Goal: Task Accomplishment & Management: Manage account settings

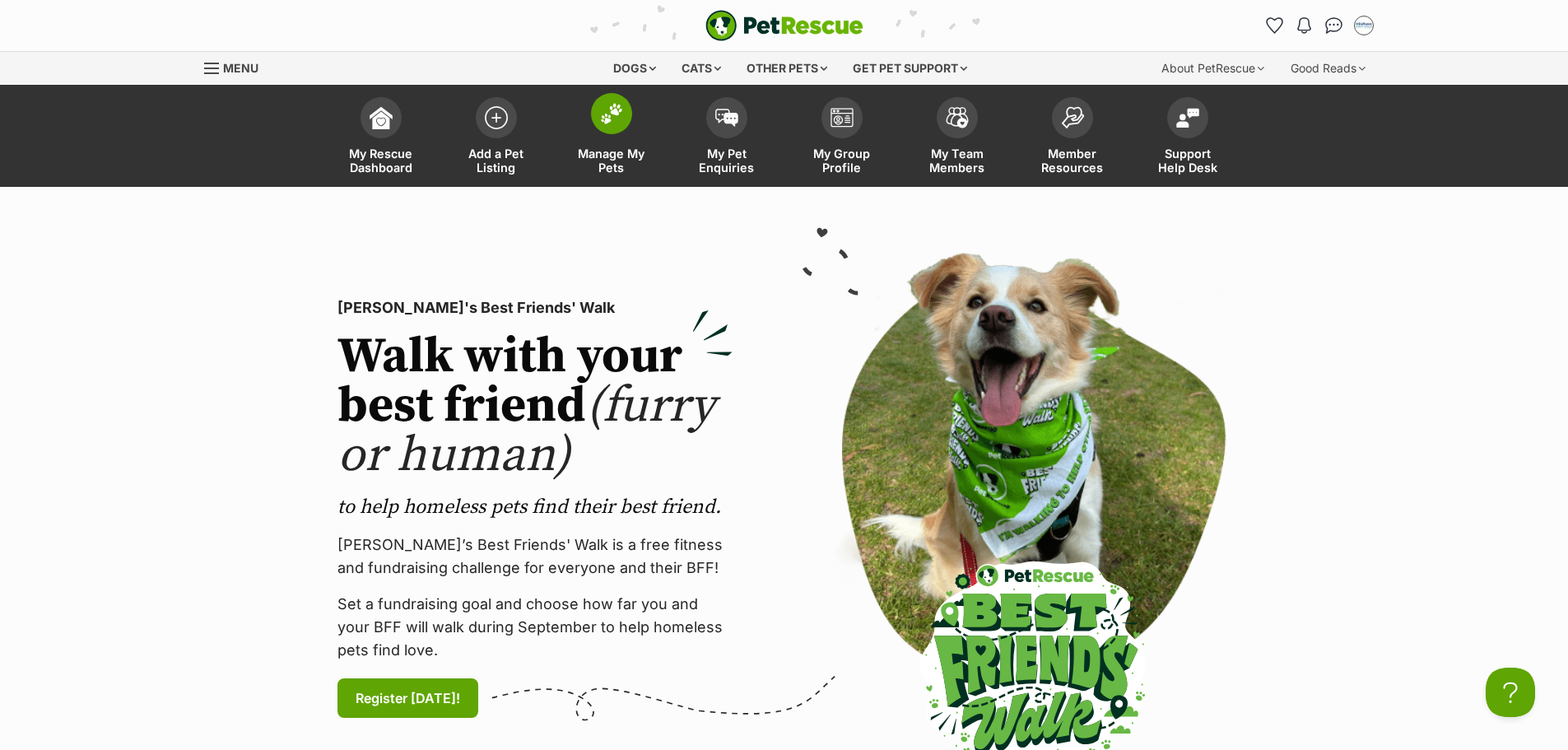
click at [611, 161] on span "Manage My Pets" at bounding box center [612, 160] width 74 height 28
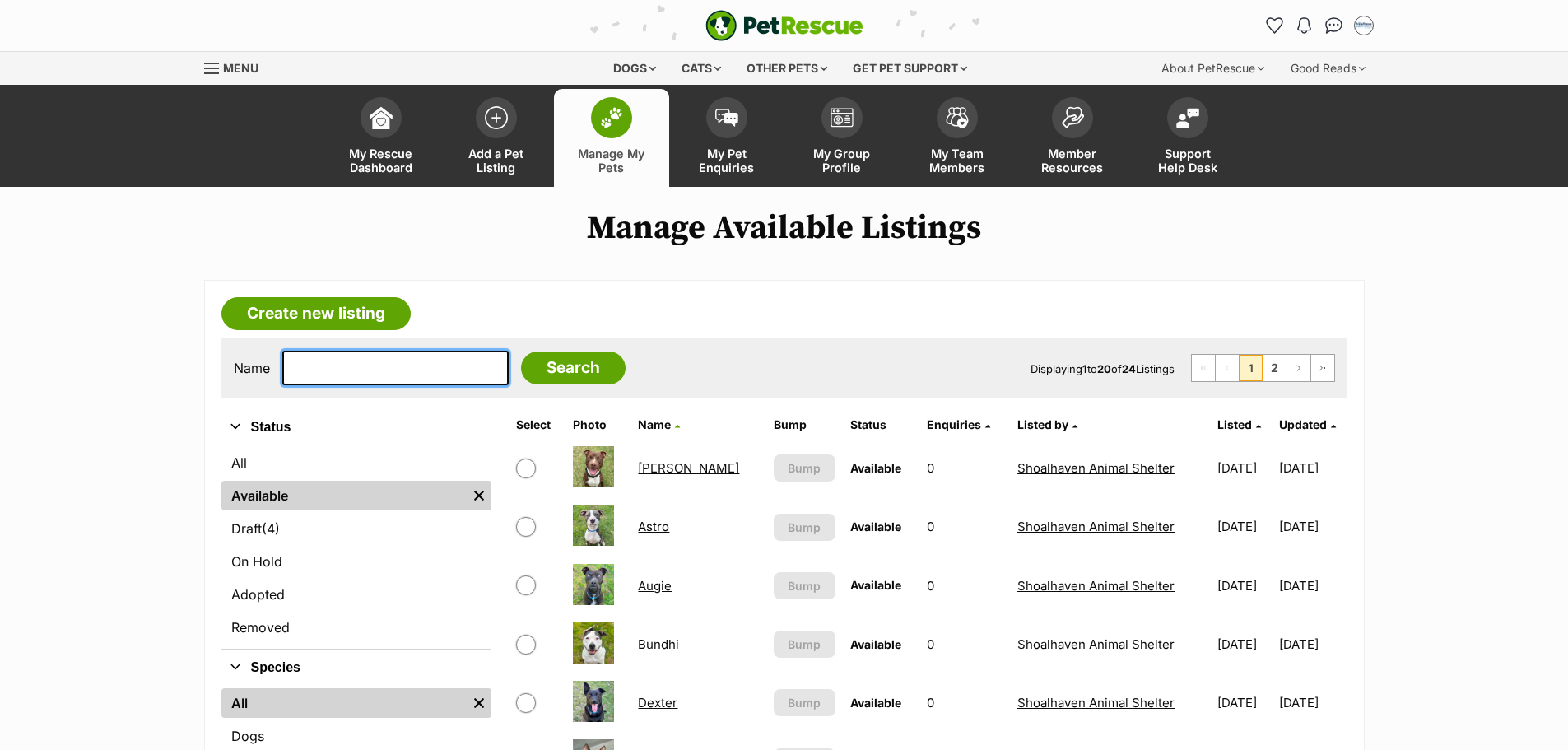
click at [373, 362] on input "text" at bounding box center [396, 368] width 226 height 35
type input "zabi"
click at [576, 375] on input "Search" at bounding box center [574, 368] width 105 height 33
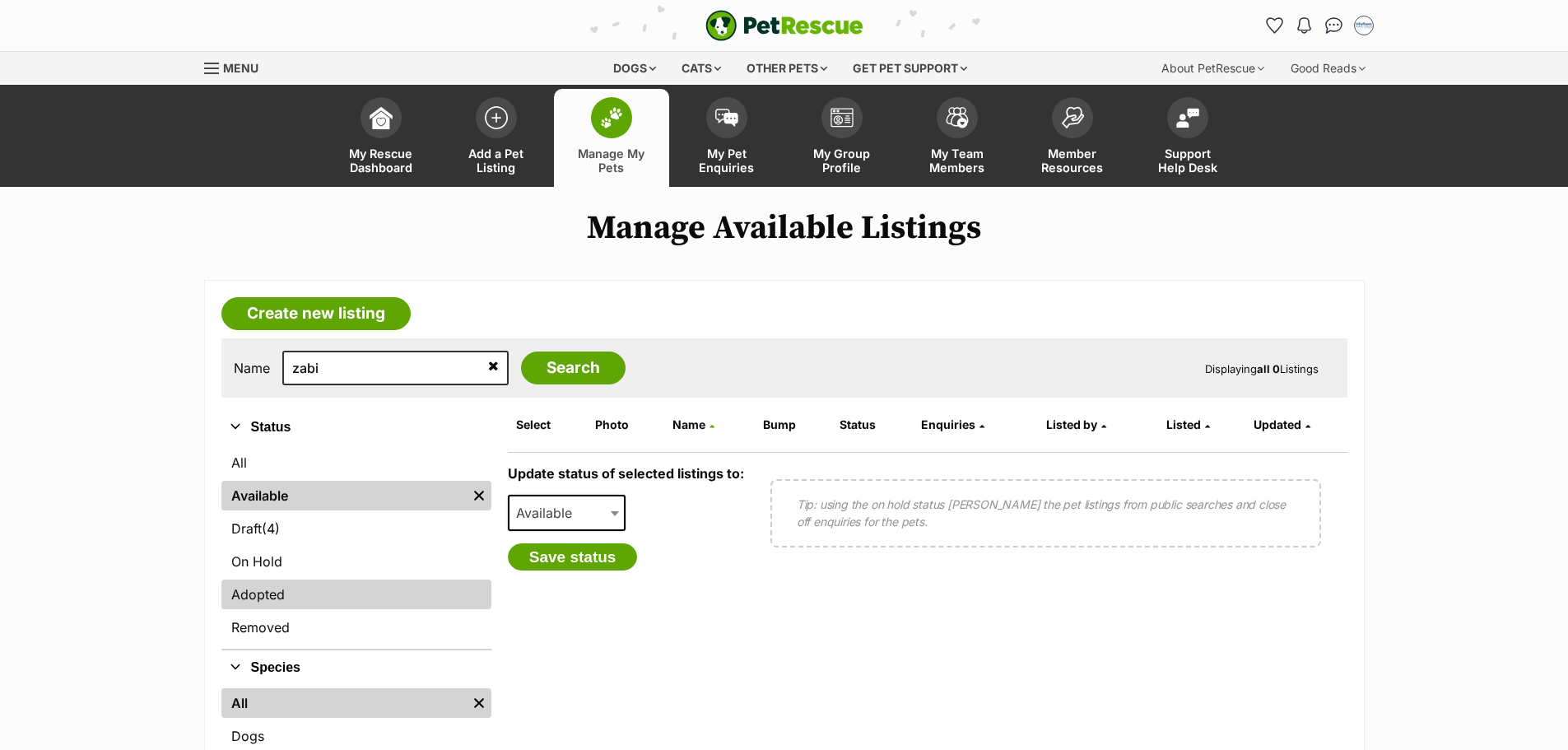
click at [280, 591] on link "Adopted" at bounding box center [356, 594] width 270 height 30
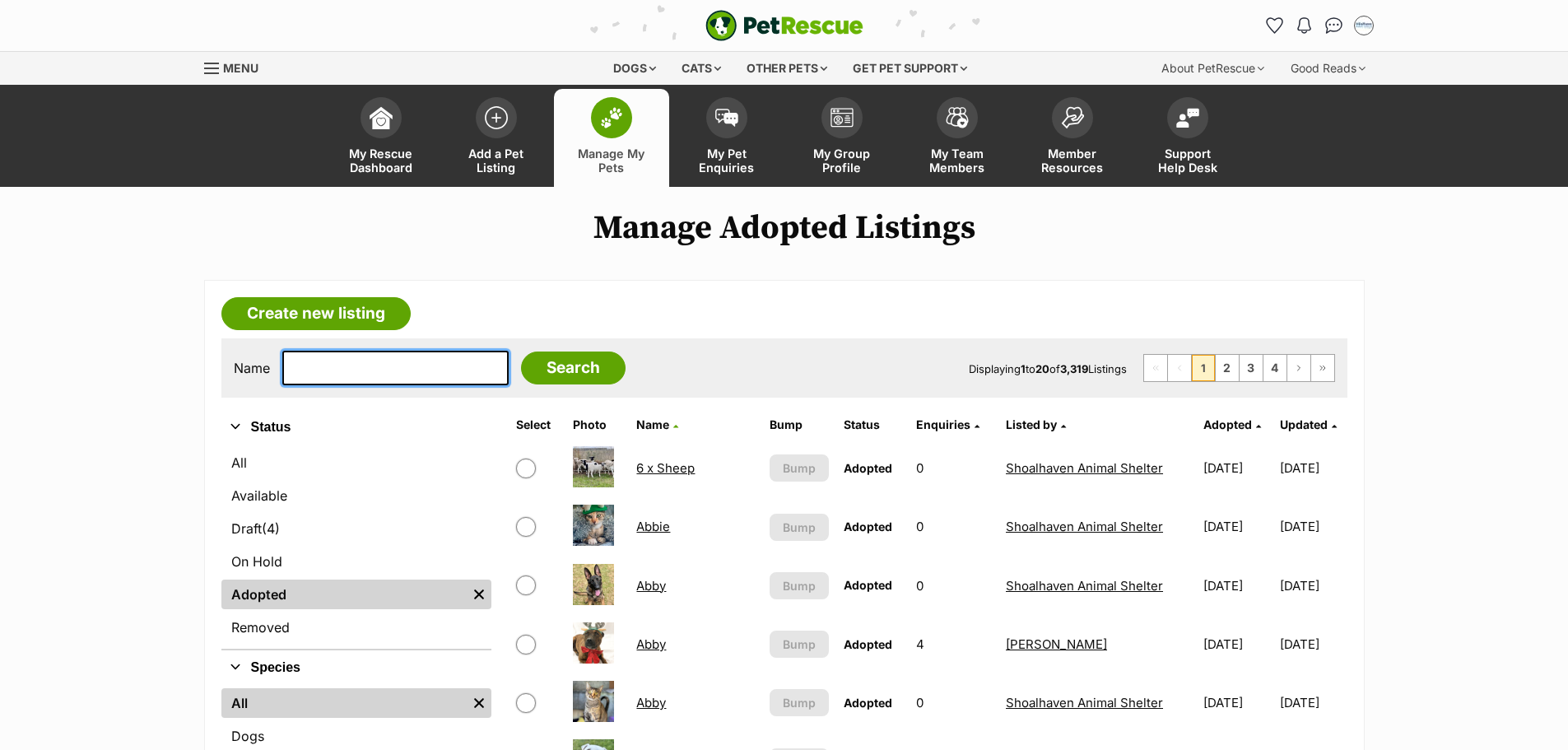
click at [347, 361] on input "text" at bounding box center [396, 368] width 226 height 35
type input "za"
click at [407, 362] on input "text" at bounding box center [396, 368] width 226 height 35
type input "x"
type input "zabi"
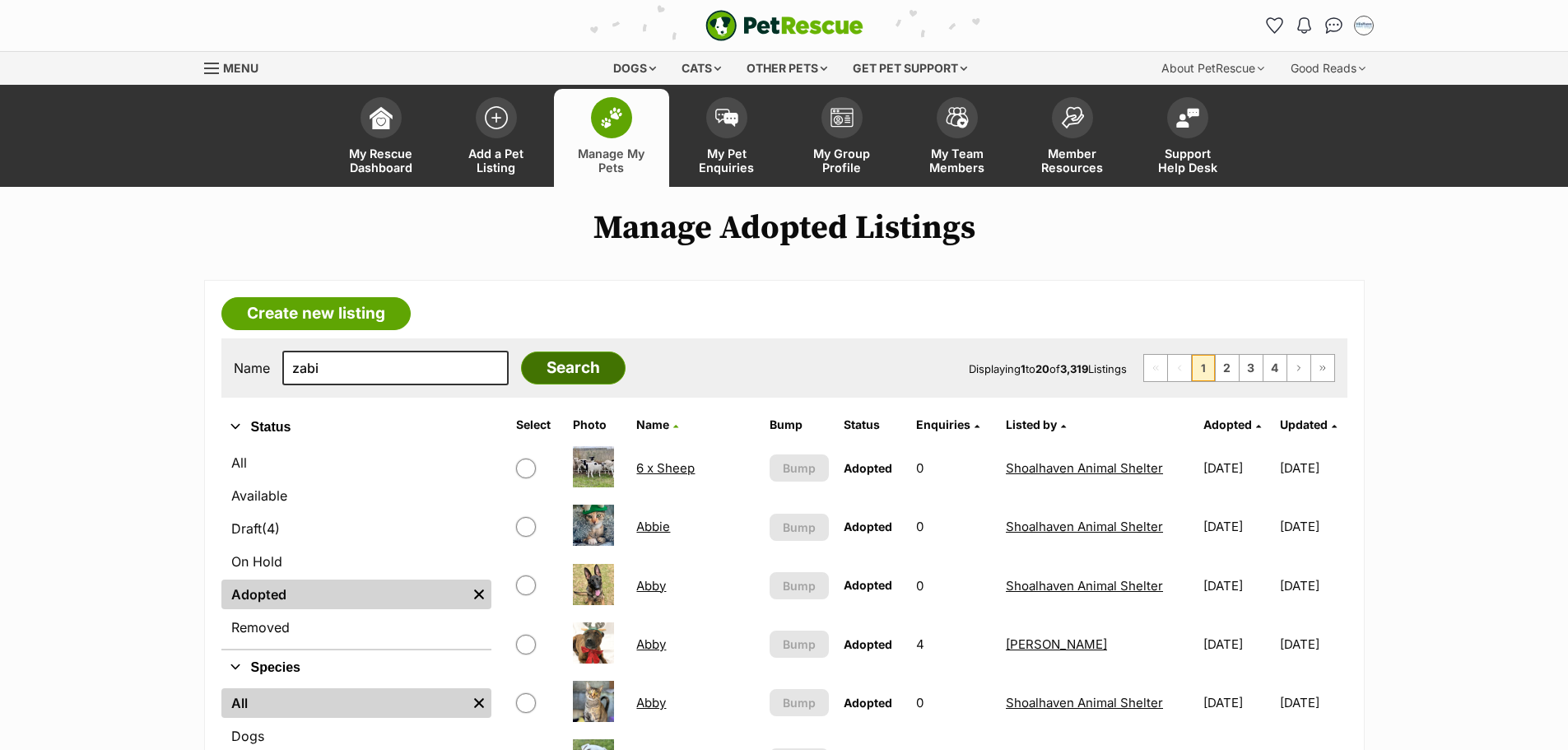
click at [524, 364] on input "Search" at bounding box center [574, 368] width 105 height 33
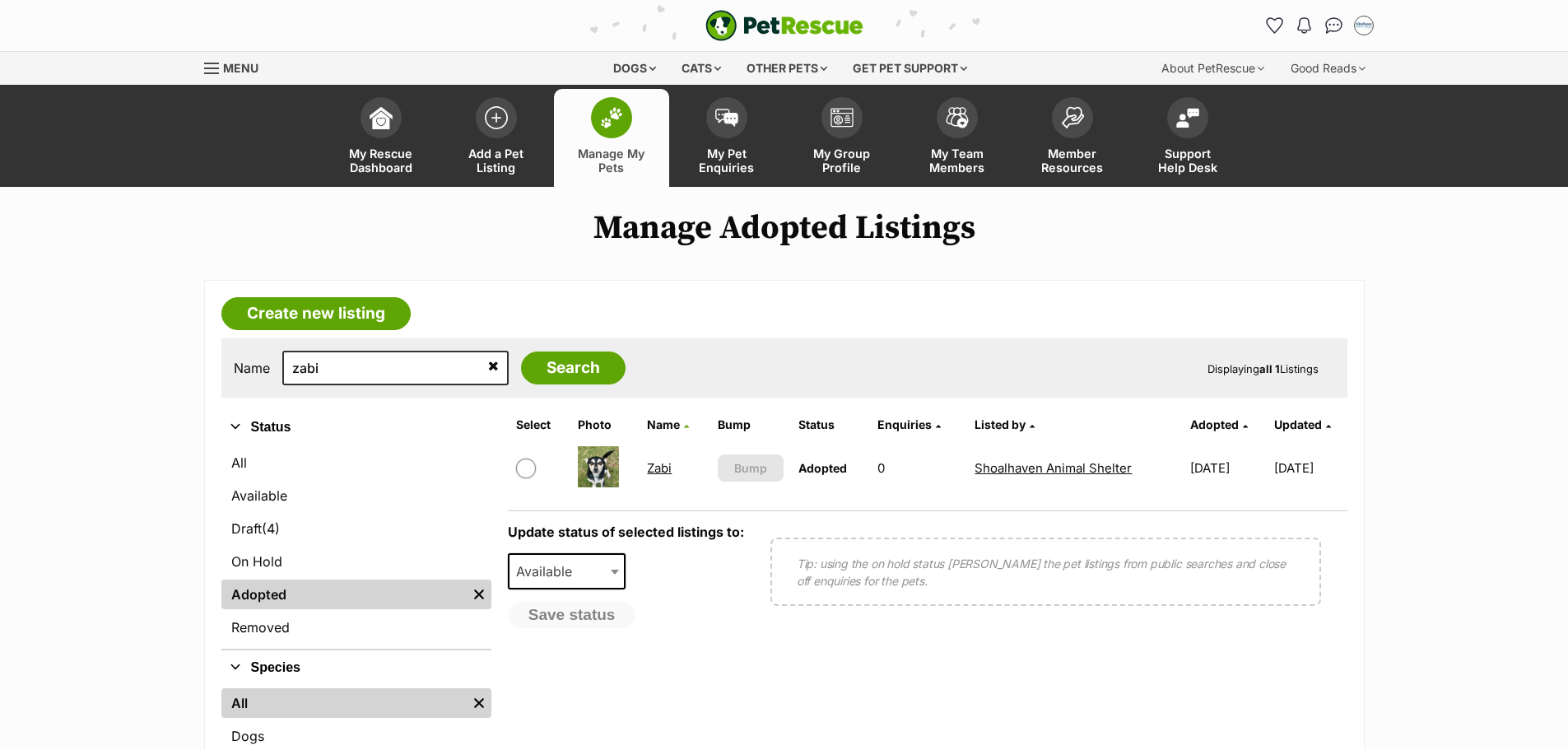
click at [656, 469] on link "Zabi" at bounding box center [659, 467] width 24 height 16
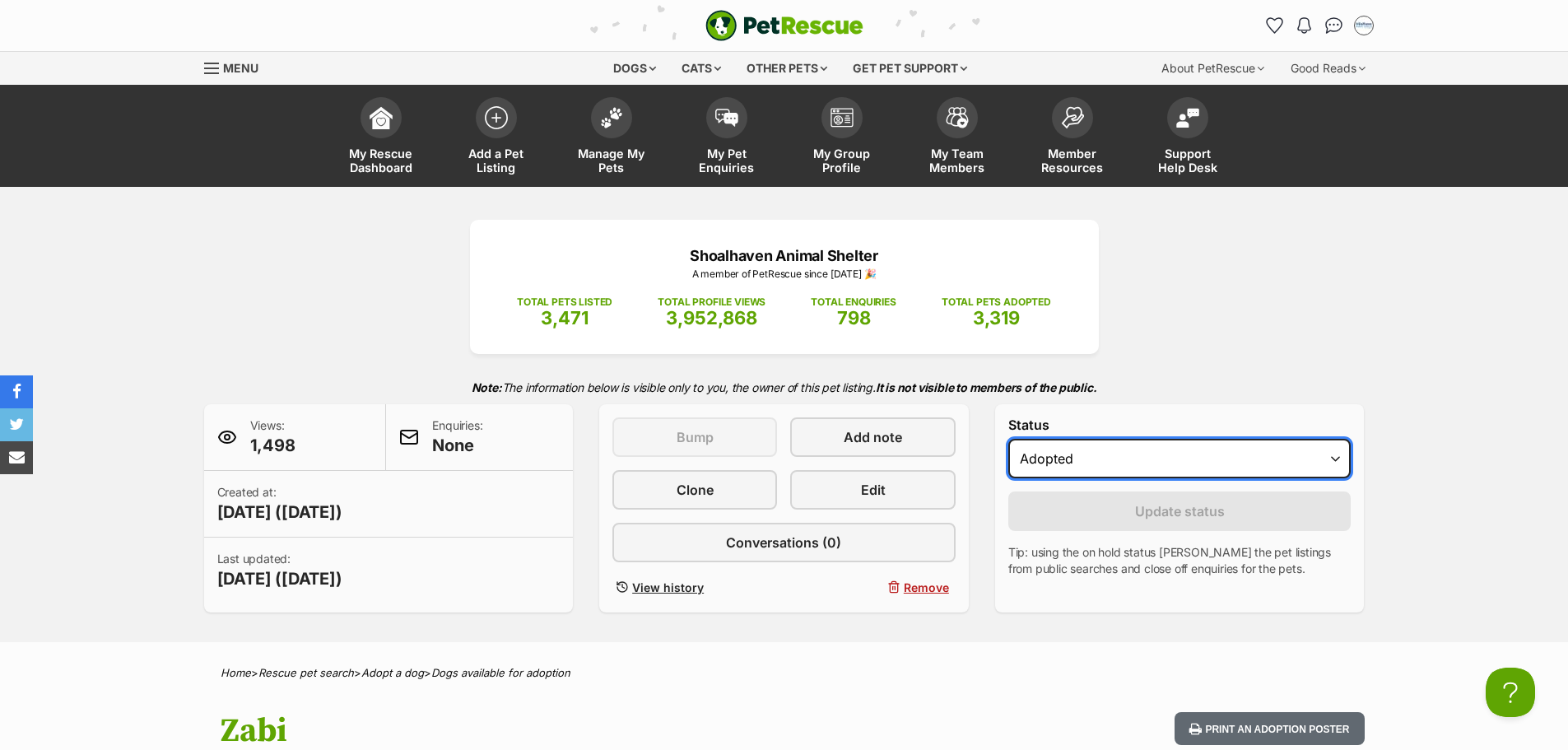
click at [1231, 460] on select "Draft Available On hold Adopted" at bounding box center [1179, 458] width 343 height 40
select select "on_hold"
click at [1008, 439] on select "Draft Available On hold Adopted" at bounding box center [1179, 458] width 343 height 40
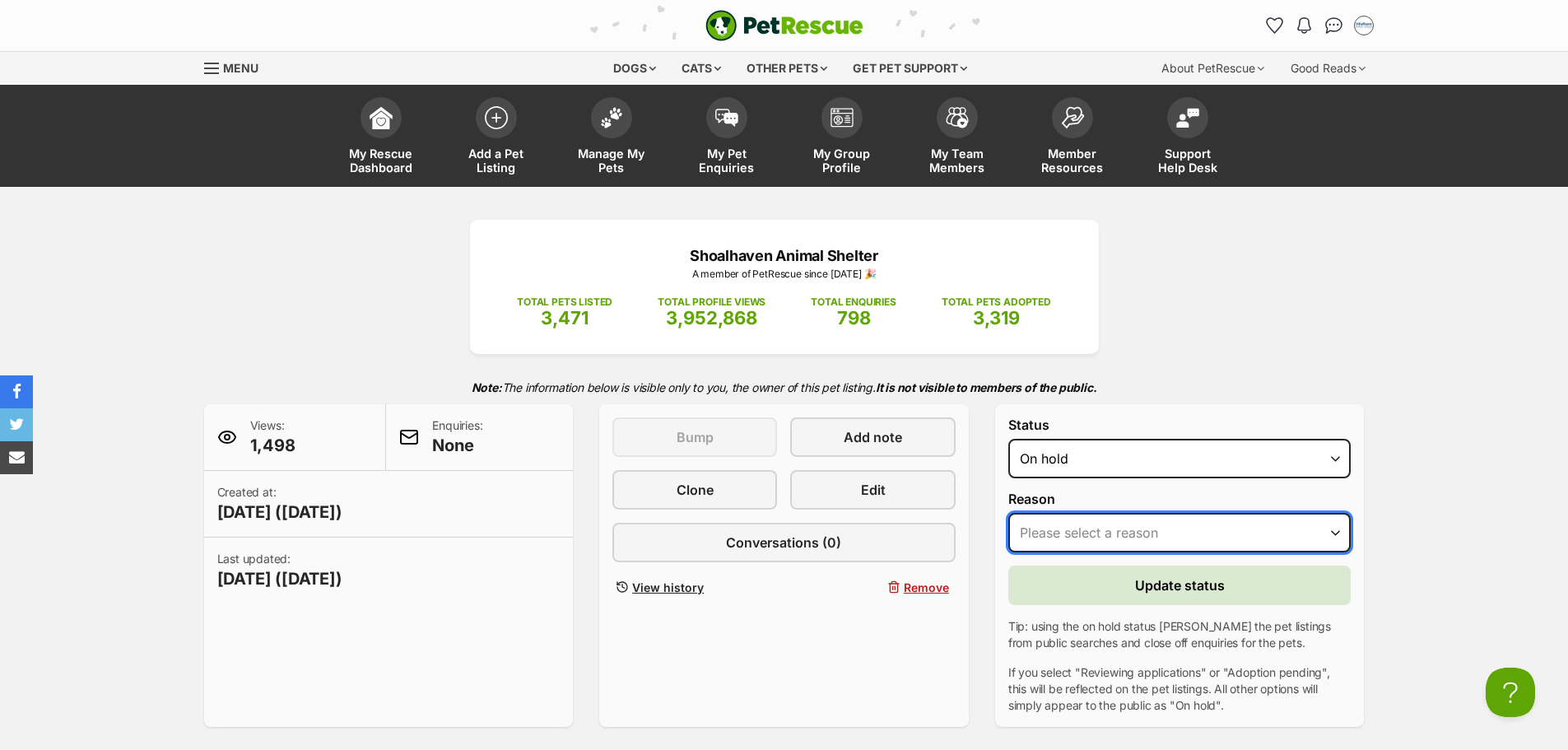
click at [1167, 531] on select "Please select a reason Medical reasons Reviewing applications Adoption pending …" at bounding box center [1179, 532] width 343 height 40
select select "other"
click at [1008, 513] on select "Please select a reason Medical reasons Reviewing applications Adoption pending …" at bounding box center [1179, 532] width 343 height 40
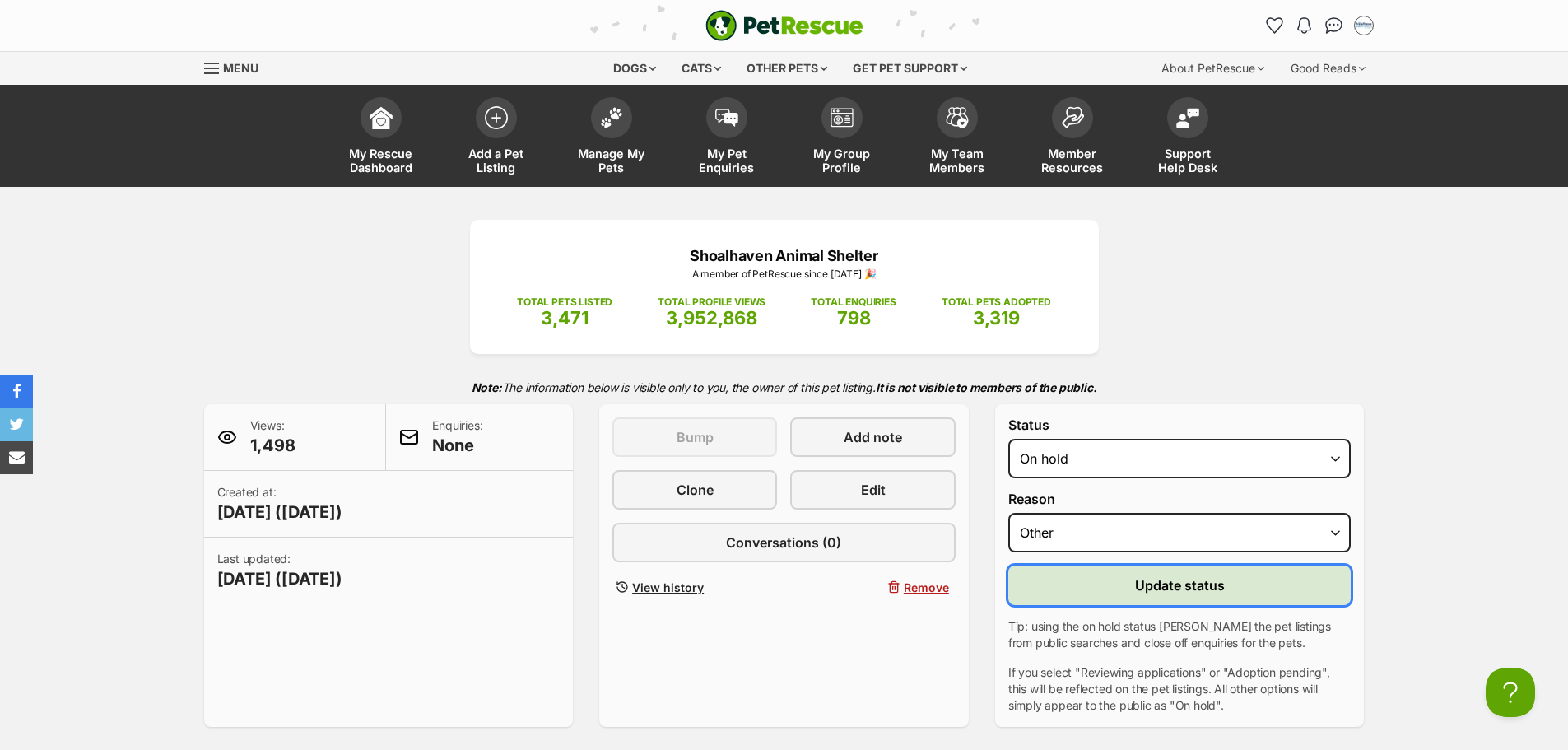
click at [1189, 582] on span "Update status" at bounding box center [1179, 585] width 89 height 19
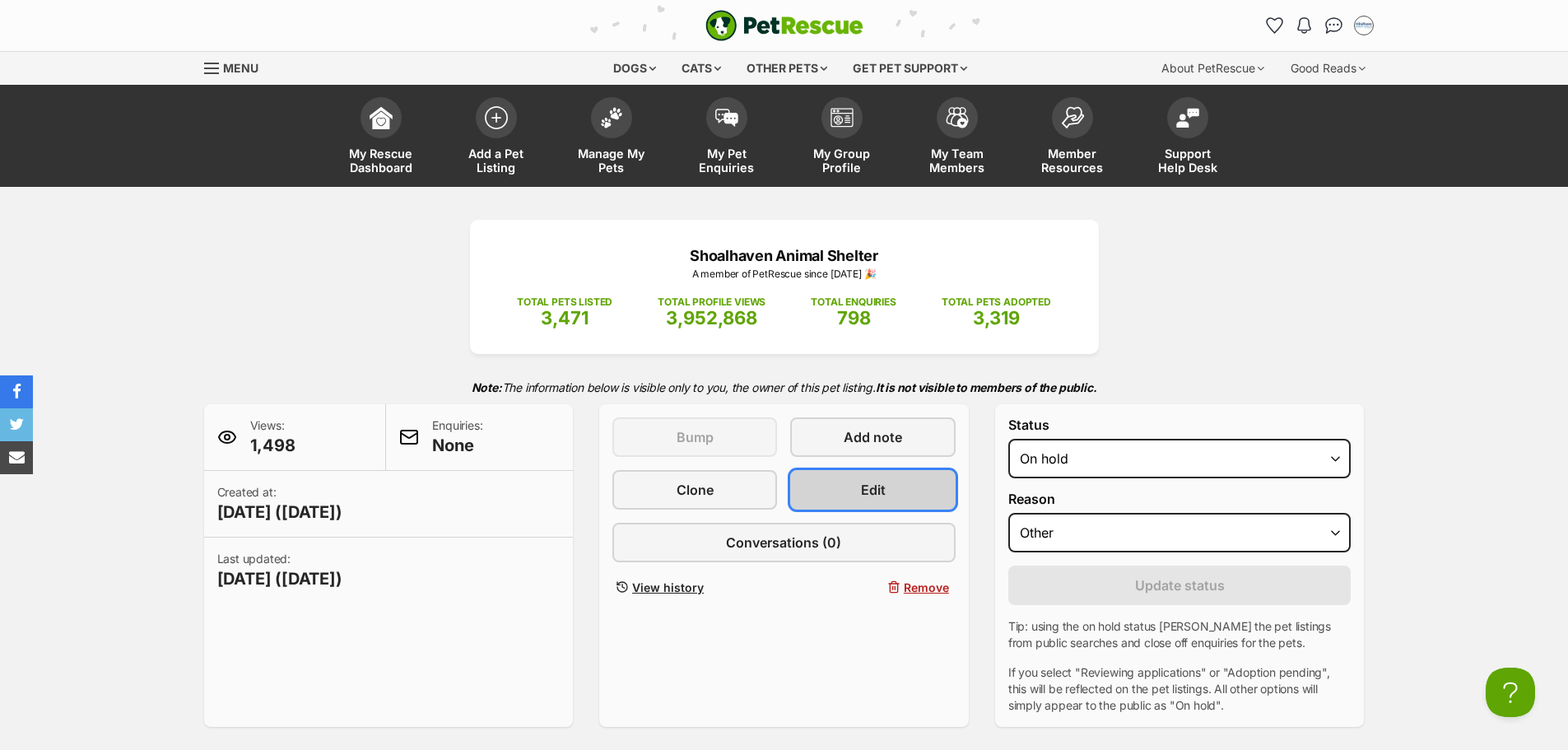
click at [881, 491] on span "Edit" at bounding box center [873, 489] width 24 height 19
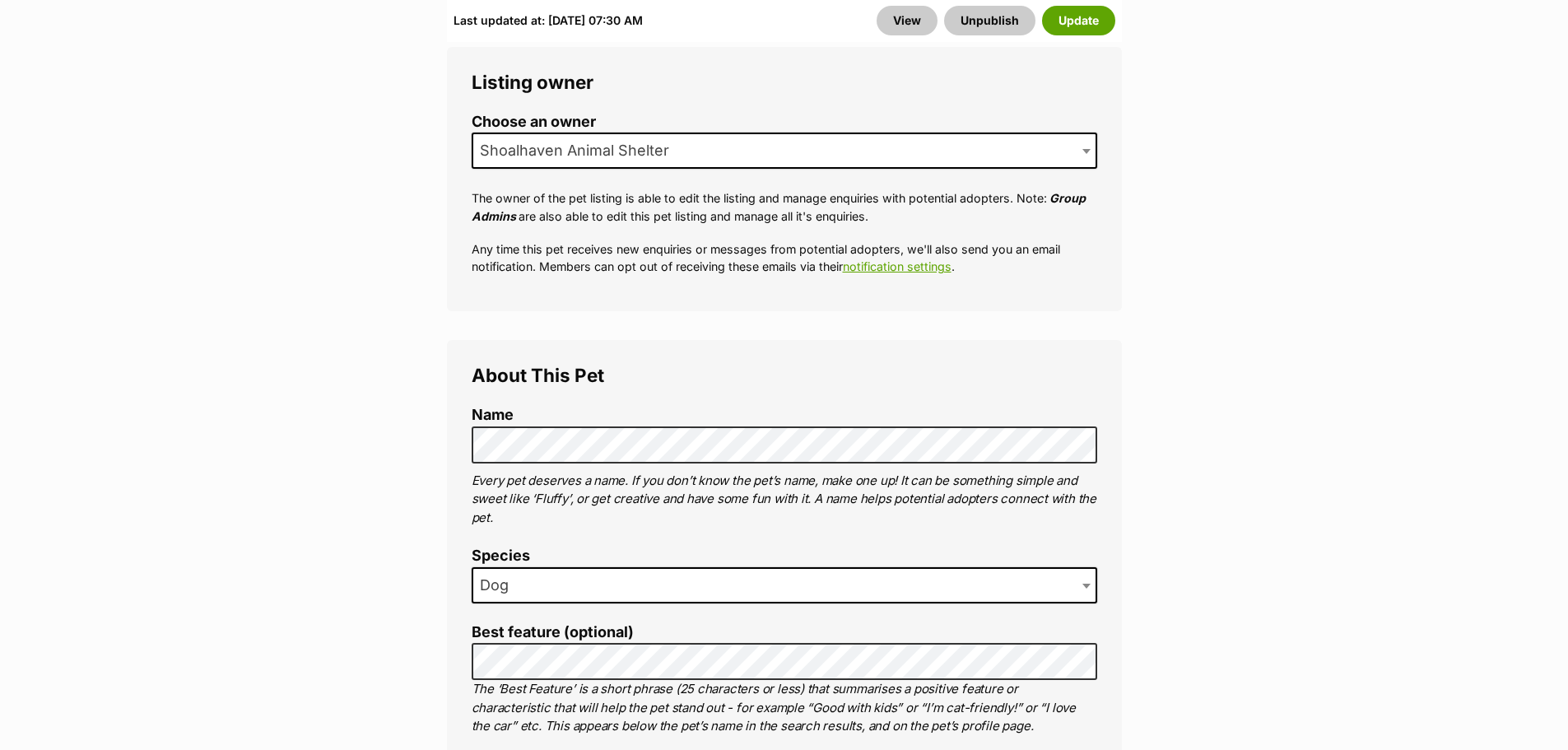
scroll to position [659, 0]
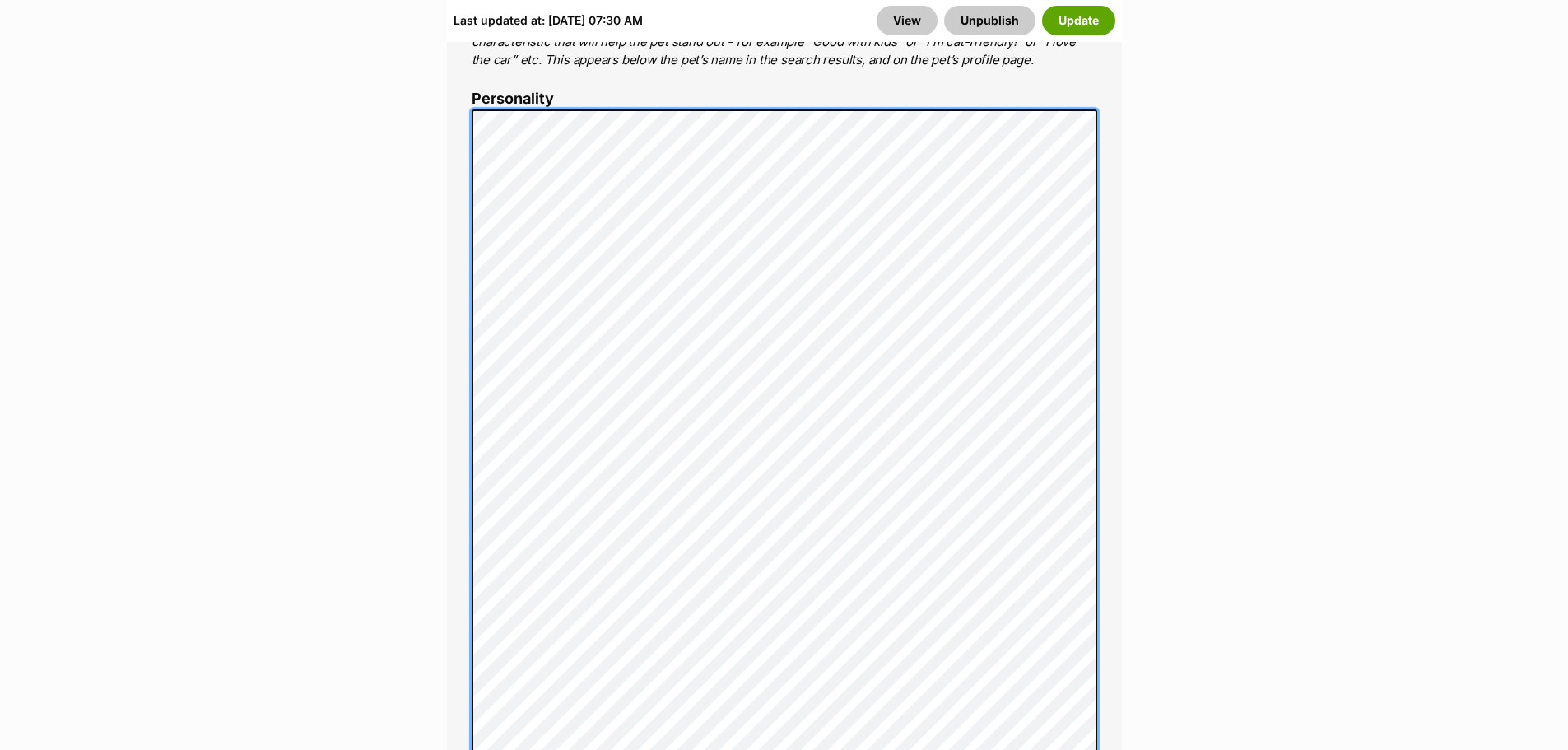
scroll to position [1400, 0]
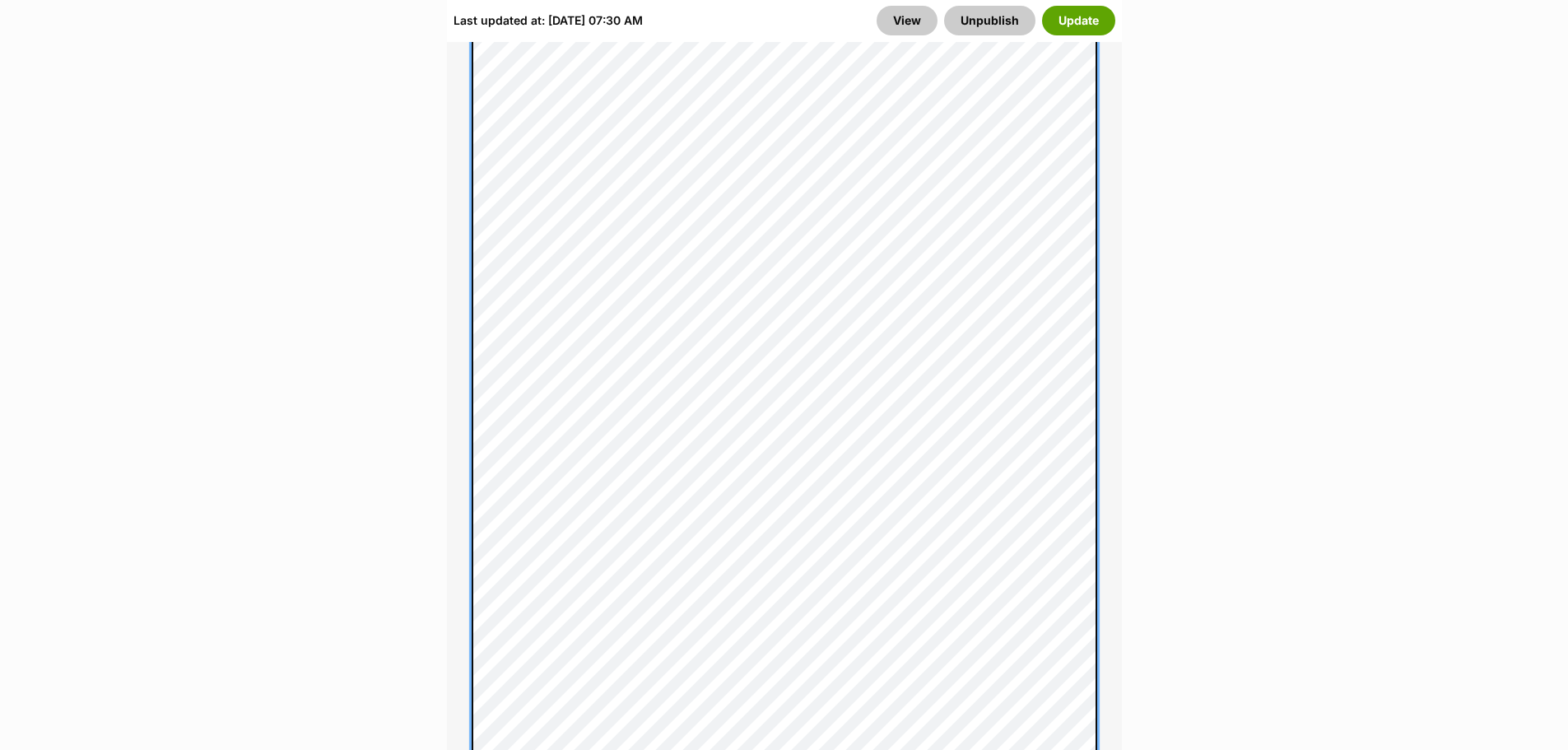
click at [465, 440] on div "About This Pet Name Henlo there, it looks like you might be using the pet name …" at bounding box center [784, 569] width 675 height 1940
click at [468, 529] on div "About This Pet Name Henlo there, it looks like you might be using the pet name …" at bounding box center [784, 552] width 675 height 1907
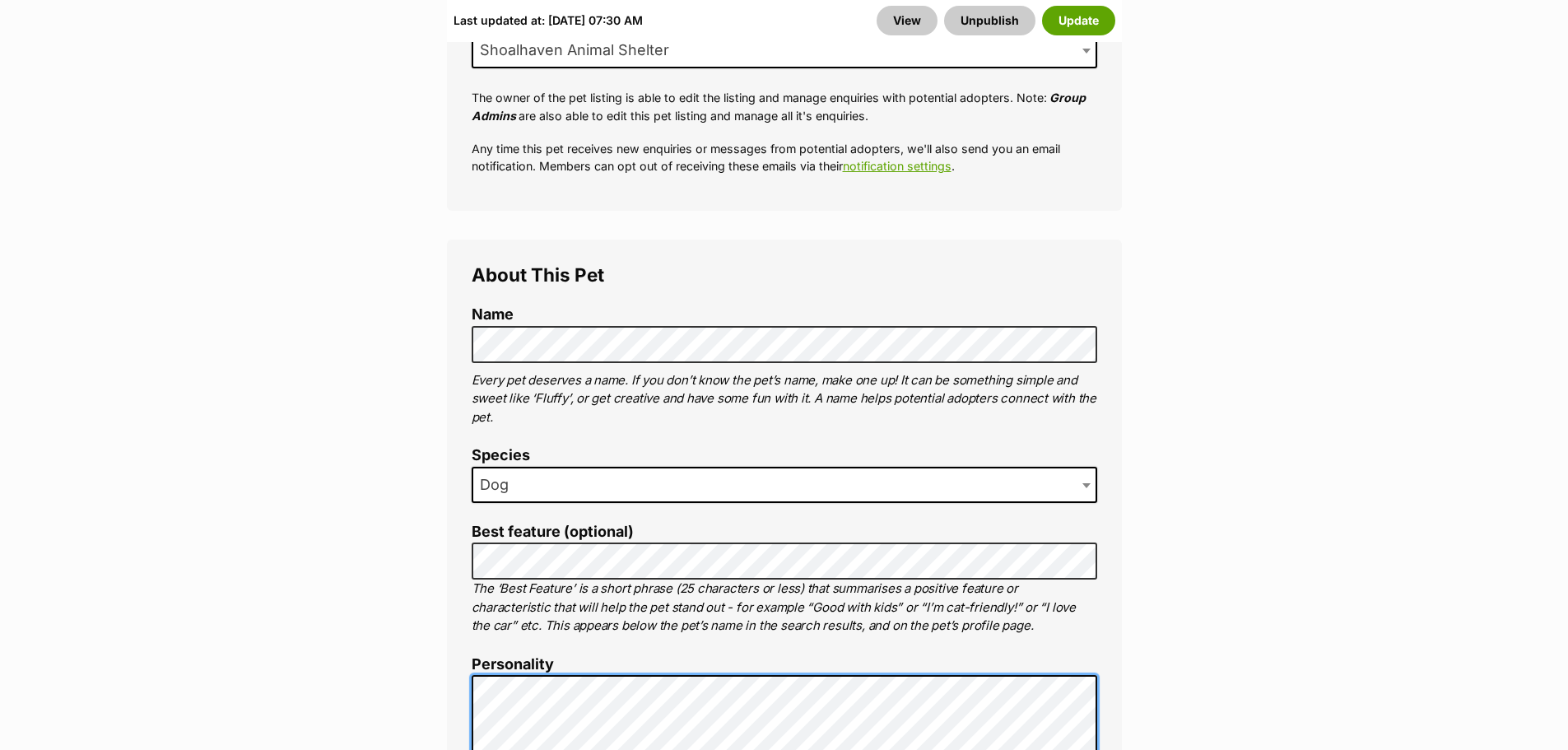
scroll to position [676, 0]
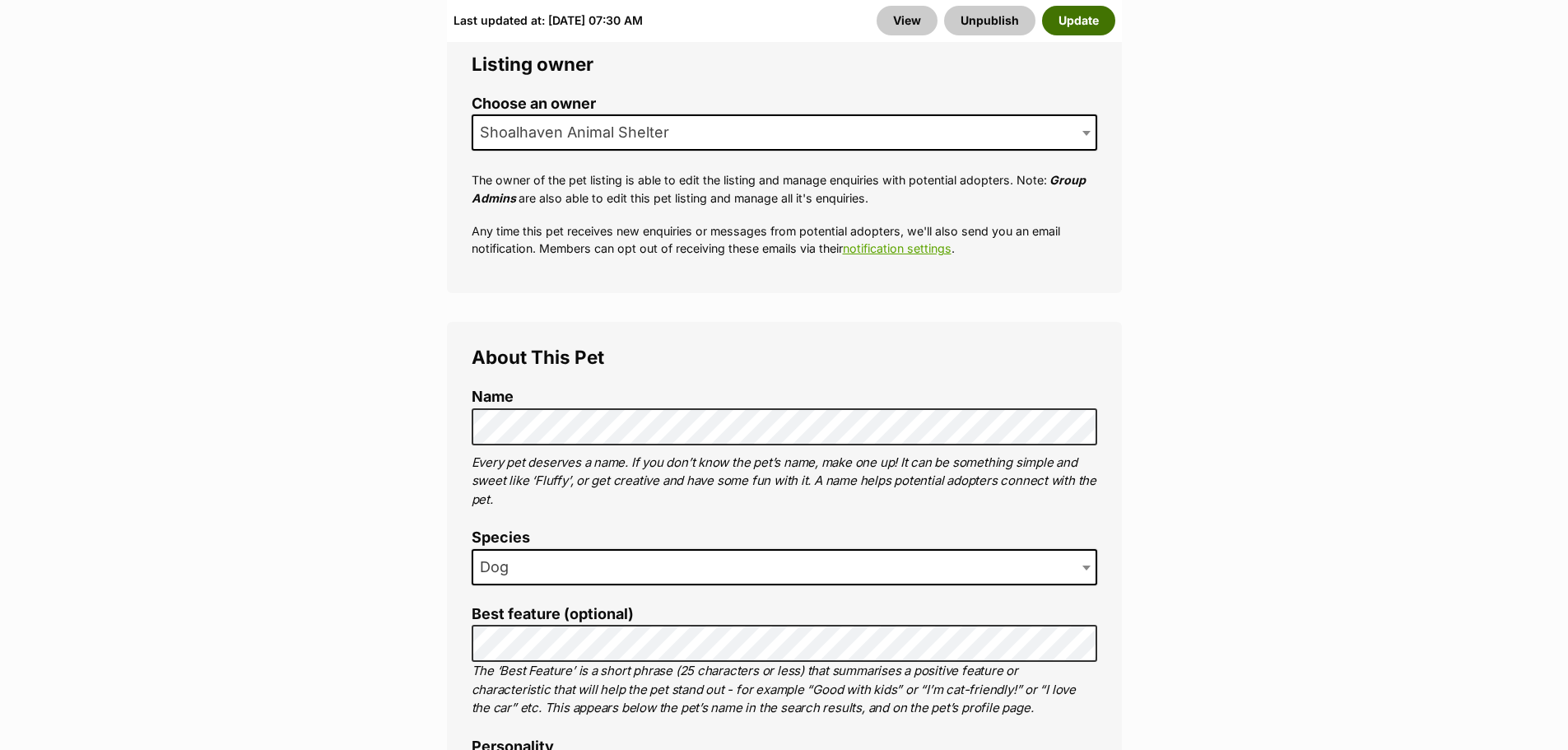
click at [1080, 24] on button "Update" at bounding box center [1078, 20] width 73 height 30
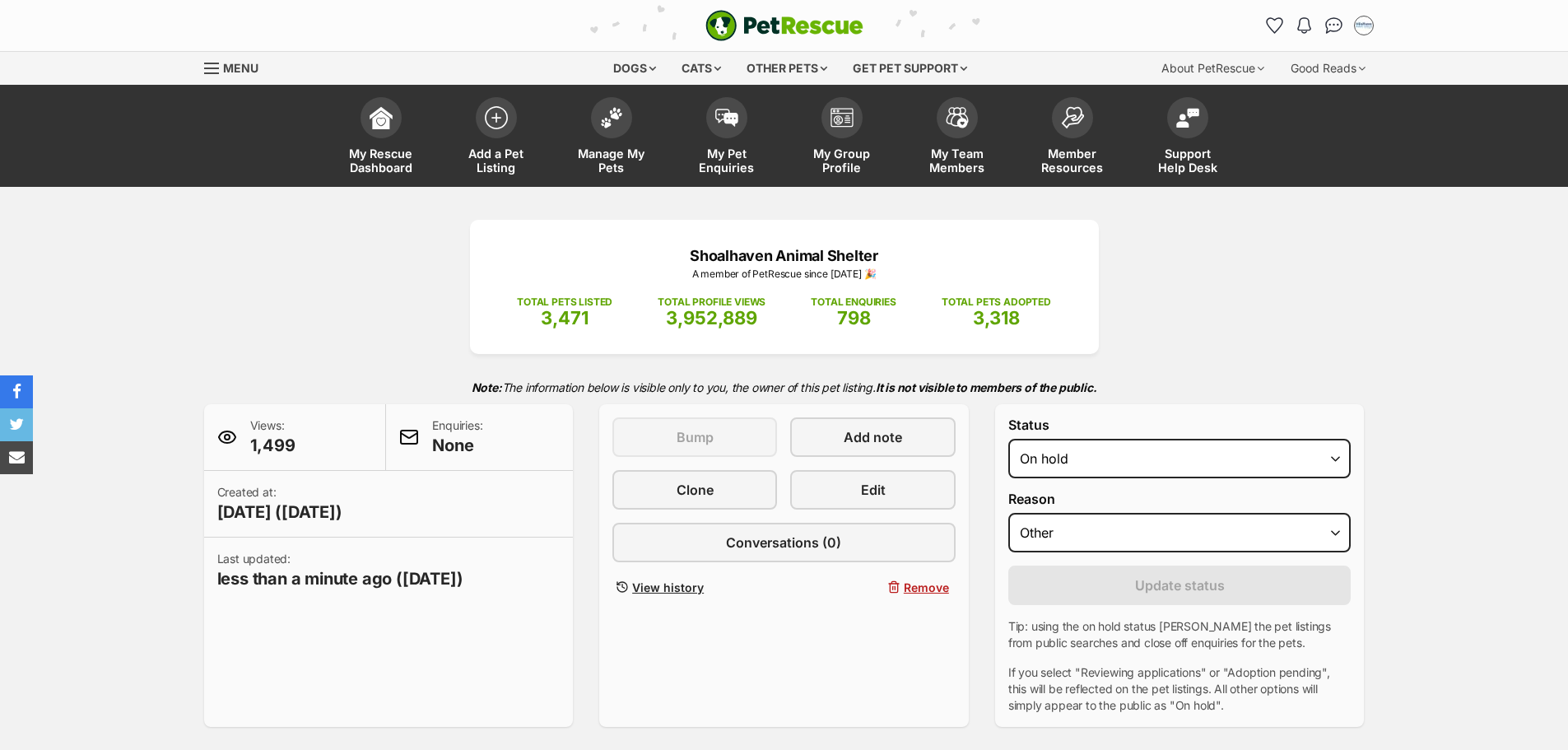
select select "other"
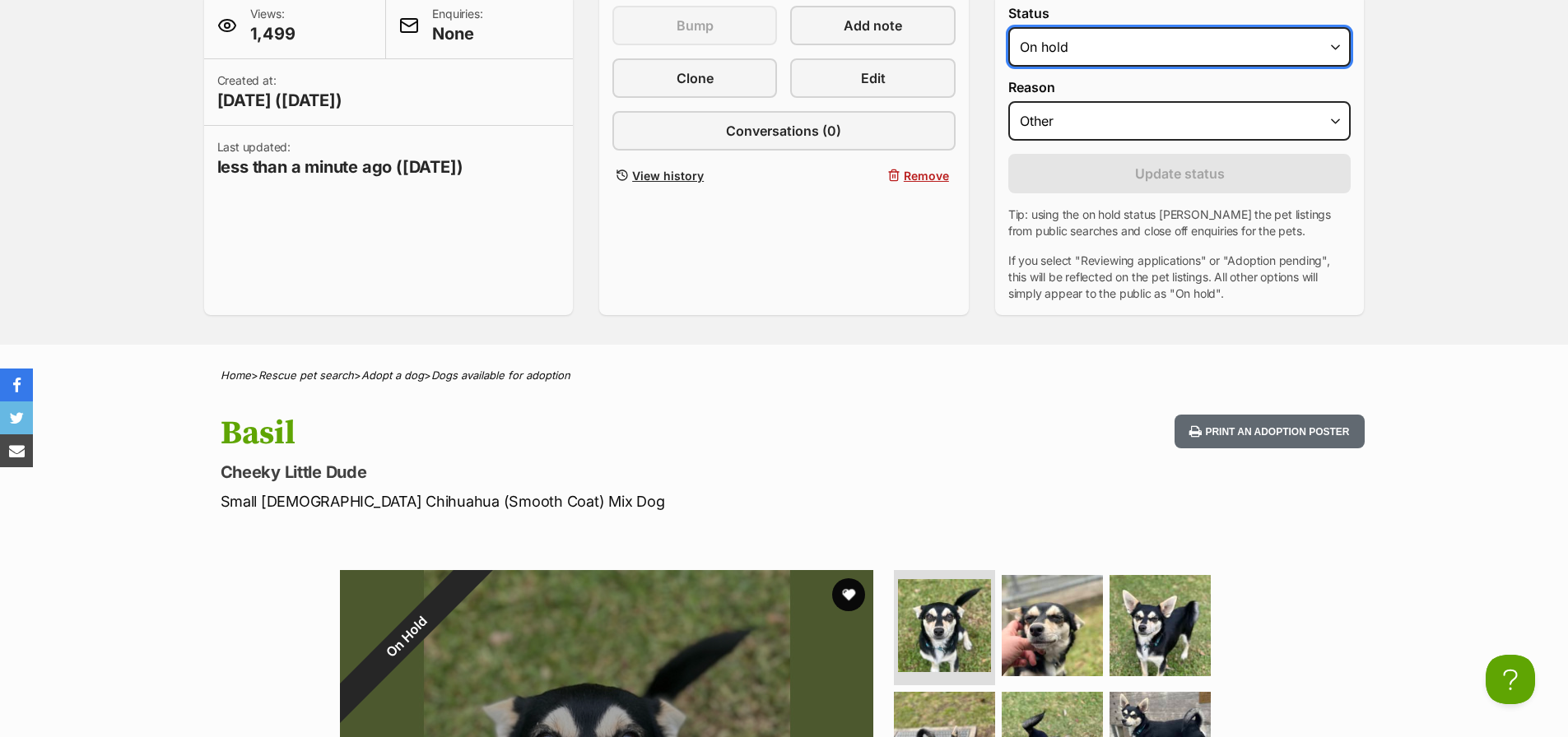
click at [1335, 50] on select "Draft Available On hold Adopted" at bounding box center [1179, 46] width 343 height 40
select select "active"
click at [1008, 27] on select "Draft Available On hold Adopted" at bounding box center [1179, 46] width 343 height 40
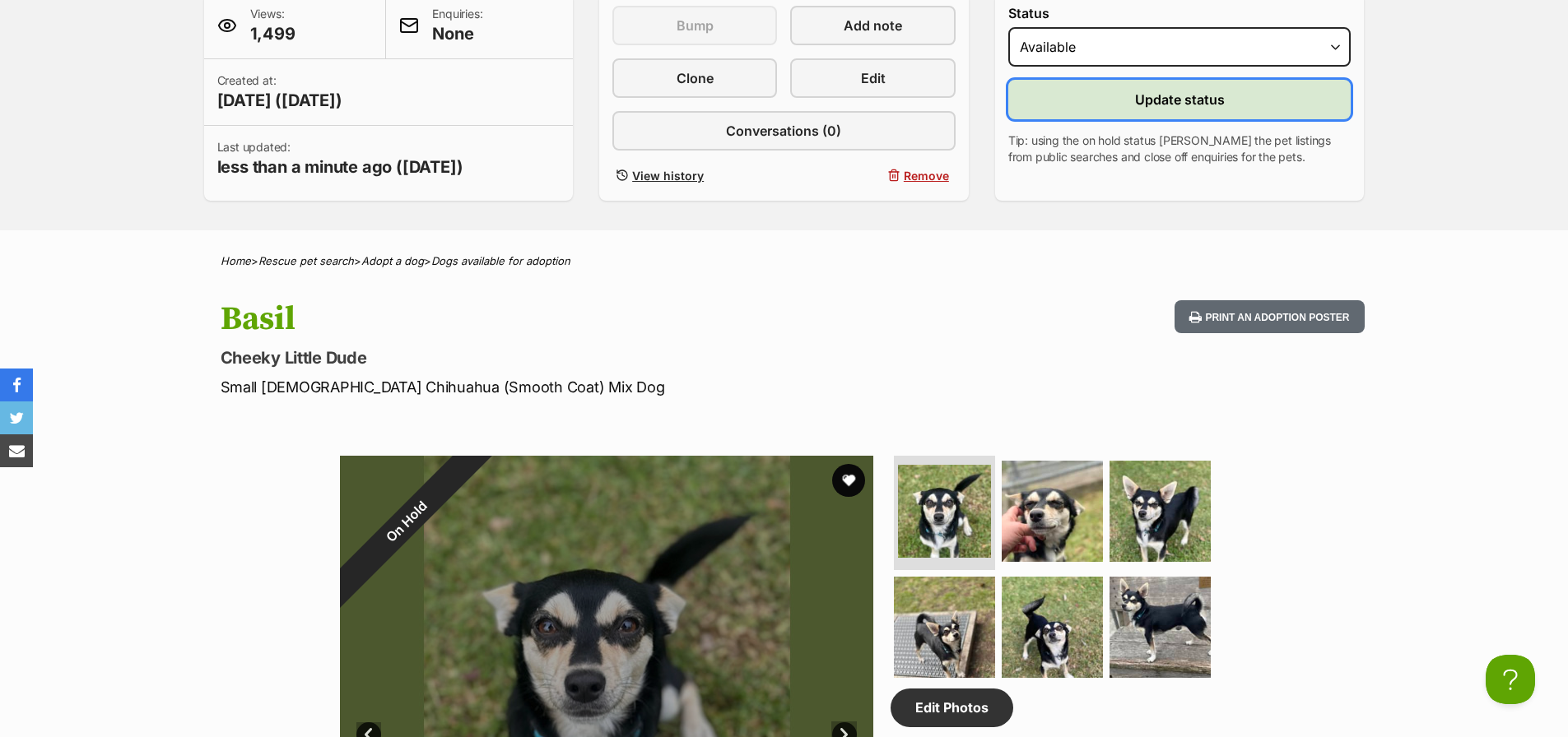
click at [1179, 105] on span "Update status" at bounding box center [1179, 99] width 89 height 19
